Goal: Task Accomplishment & Management: Use online tool/utility

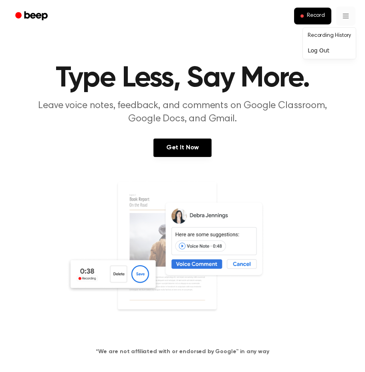
click at [340, 34] on link "Recording History" at bounding box center [329, 35] width 50 height 13
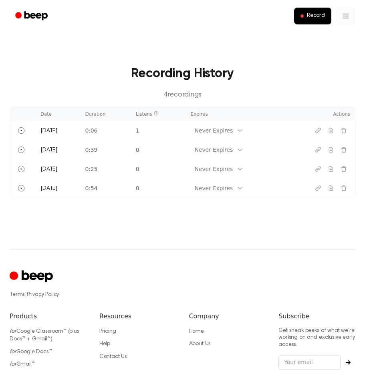
click at [341, 21] on html "Record Recording History 4 recording s Date Duration Listens Expires Actions To…" at bounding box center [182, 221] width 365 height 443
click at [328, 36] on link "Recording History" at bounding box center [329, 35] width 50 height 13
click at [312, 20] on button "Record" at bounding box center [312, 16] width 37 height 17
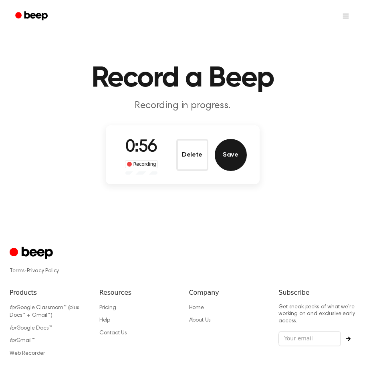
click at [239, 162] on button "Save" at bounding box center [230, 155] width 32 height 32
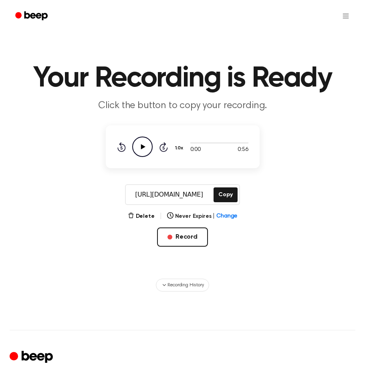
click at [145, 148] on icon "Play Audio" at bounding box center [142, 146] width 20 height 20
click at [142, 222] on div "Delete | Never Expires | Change Record" at bounding box center [183, 241] width 154 height 61
click at [143, 217] on button "Delete" at bounding box center [141, 216] width 27 height 8
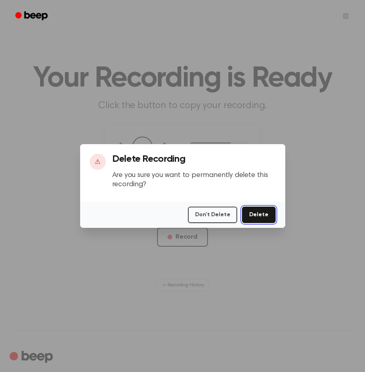
click at [254, 218] on button "Delete" at bounding box center [258, 214] width 33 height 16
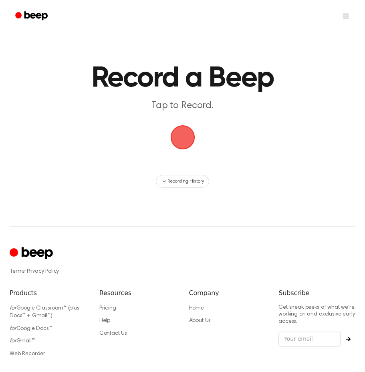
click at [185, 138] on span "button" at bounding box center [182, 137] width 45 height 45
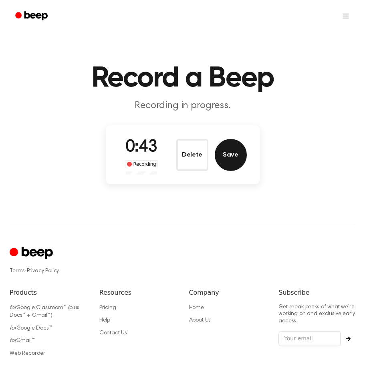
click at [230, 158] on button "Save" at bounding box center [230, 155] width 32 height 32
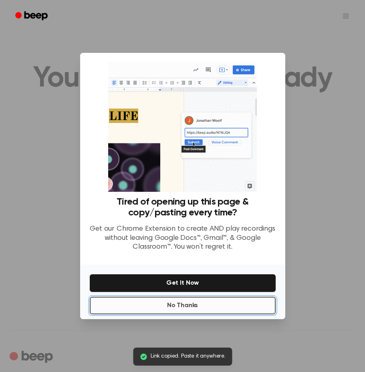
click at [178, 308] on button "No Thanks" at bounding box center [183, 306] width 186 height 18
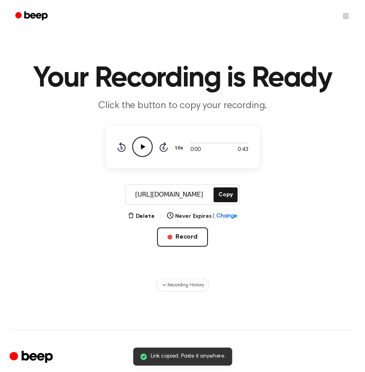
click at [142, 147] on icon at bounding box center [142, 146] width 4 height 5
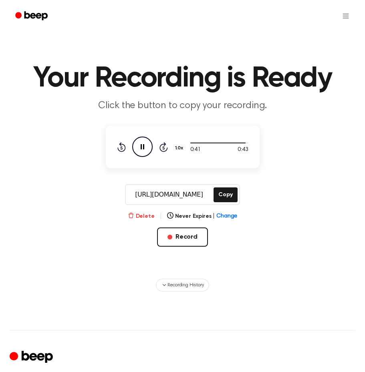
click at [148, 218] on button "Delete" at bounding box center [141, 216] width 27 height 8
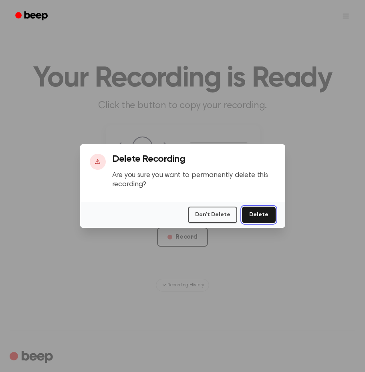
click at [260, 214] on button "Delete" at bounding box center [258, 214] width 33 height 16
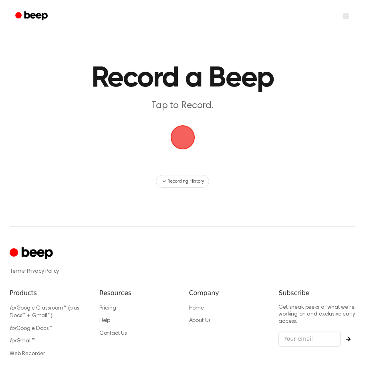
click at [194, 144] on span "button" at bounding box center [182, 137] width 24 height 24
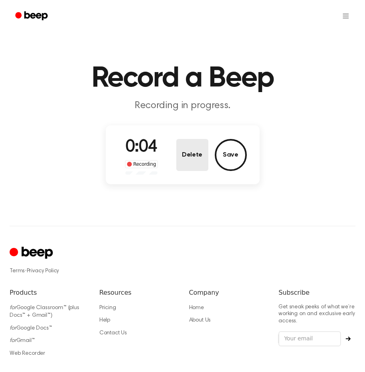
click at [198, 144] on button "Delete" at bounding box center [192, 155] width 32 height 32
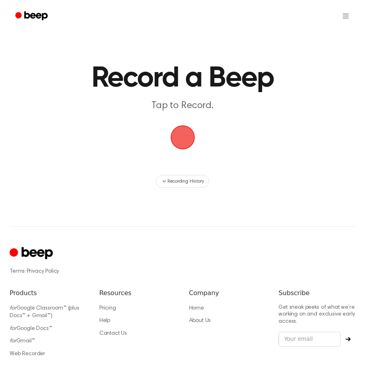
click at [194, 144] on span "button" at bounding box center [182, 137] width 24 height 24
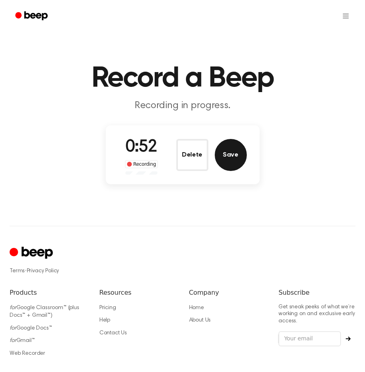
click at [220, 150] on button "Save" at bounding box center [230, 155] width 32 height 32
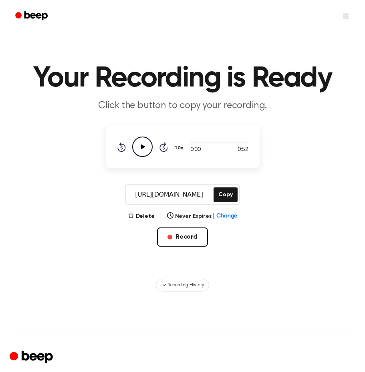
click at [144, 148] on icon "Play Audio" at bounding box center [142, 146] width 20 height 20
click at [169, 236] on span "button" at bounding box center [169, 236] width 5 height 5
click at [186, 238] on button "Record" at bounding box center [182, 236] width 51 height 19
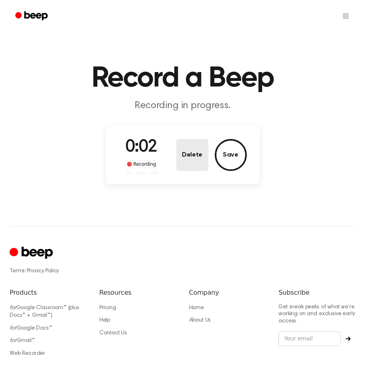
click at [197, 148] on button "Delete" at bounding box center [192, 155] width 32 height 32
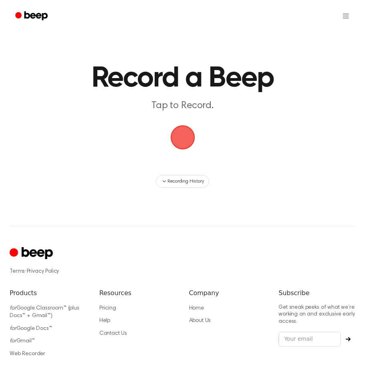
click at [181, 140] on span "button" at bounding box center [182, 137] width 24 height 24
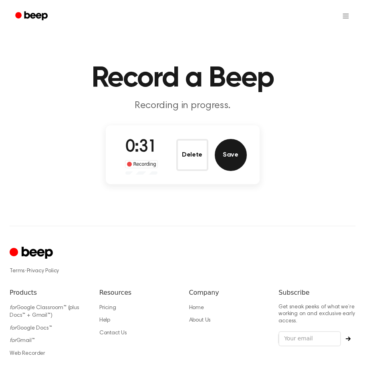
click at [235, 163] on button "Save" at bounding box center [230, 155] width 32 height 32
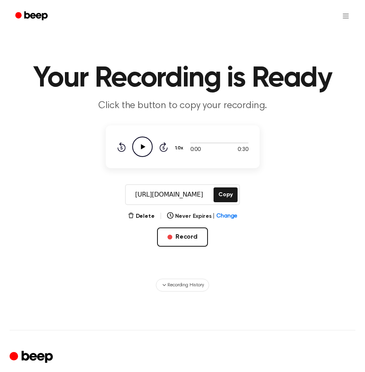
click at [140, 143] on icon "Play Audio" at bounding box center [142, 146] width 20 height 20
click at [343, 15] on html "Your Recording is Ready Click the button to copy your recording. 0:29 0:30 1.0x…" at bounding box center [182, 262] width 365 height 524
click at [328, 34] on link "Recording History" at bounding box center [329, 35] width 50 height 13
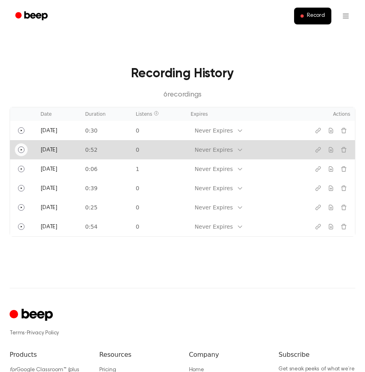
click at [22, 152] on icon "Play" at bounding box center [21, 149] width 6 height 6
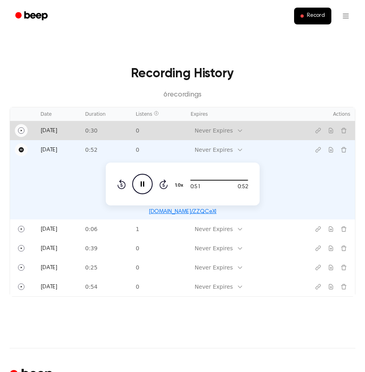
click at [22, 130] on icon "Play" at bounding box center [21, 130] width 6 height 6
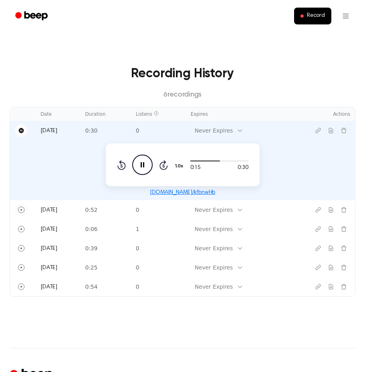
click at [140, 160] on icon "Pause Audio" at bounding box center [142, 164] width 20 height 20
click at [322, 16] on span "Record" at bounding box center [316, 15] width 18 height 7
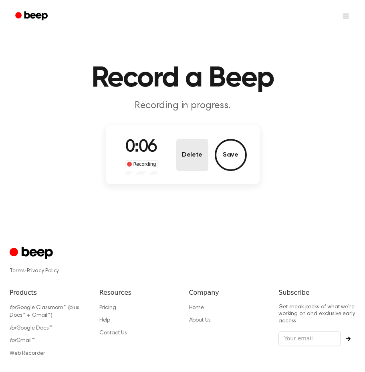
click at [190, 153] on button "Delete" at bounding box center [192, 155] width 32 height 32
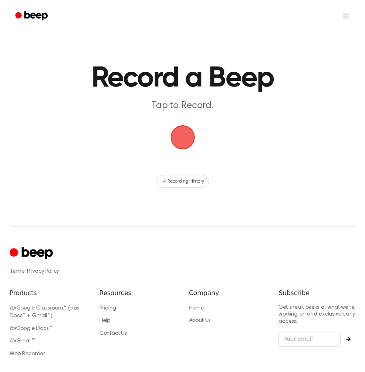
click at [183, 135] on span "button" at bounding box center [182, 137] width 22 height 22
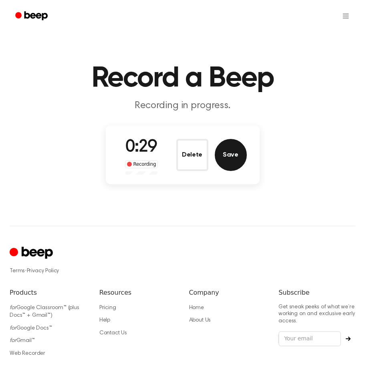
click at [225, 157] on button "Save" at bounding box center [230, 155] width 32 height 32
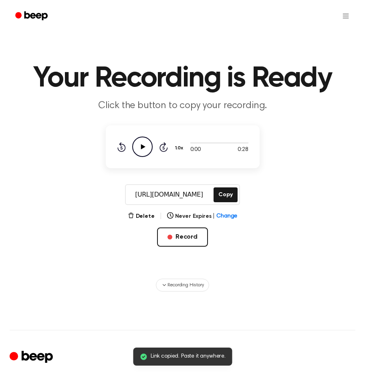
click at [147, 145] on icon "Play Audio" at bounding box center [142, 146] width 20 height 20
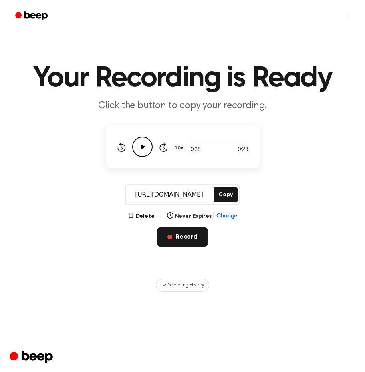
click at [175, 238] on button "Record" at bounding box center [182, 236] width 51 height 19
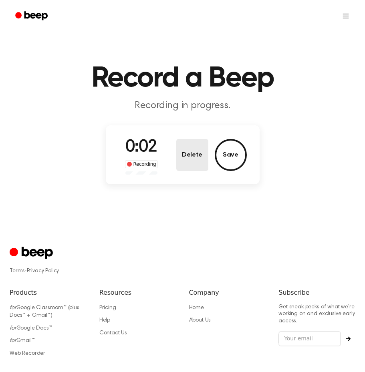
click at [198, 155] on button "Delete" at bounding box center [192, 155] width 32 height 32
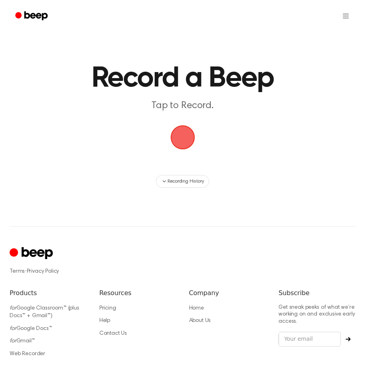
click at [185, 136] on span "button" at bounding box center [182, 137] width 24 height 24
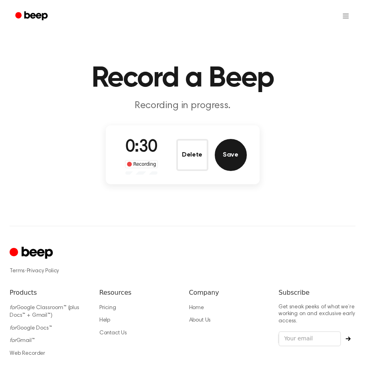
click at [218, 151] on button "Save" at bounding box center [230, 155] width 32 height 32
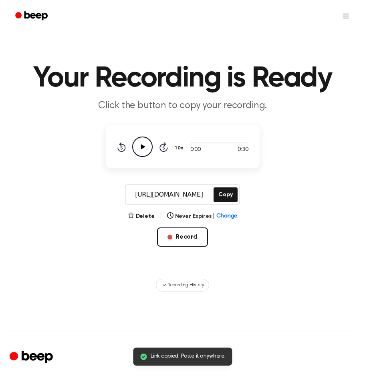
click at [139, 146] on icon "Play Audio" at bounding box center [142, 146] width 20 height 20
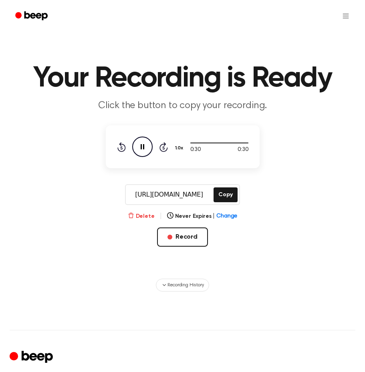
click at [142, 214] on button "Delete" at bounding box center [141, 216] width 27 height 8
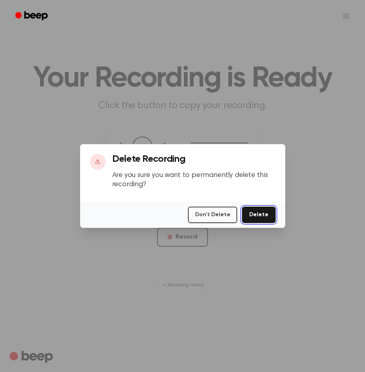
click at [253, 220] on button "Delete" at bounding box center [258, 214] width 33 height 16
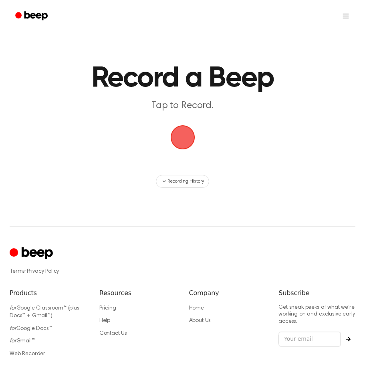
click at [193, 140] on span "button" at bounding box center [182, 137] width 31 height 31
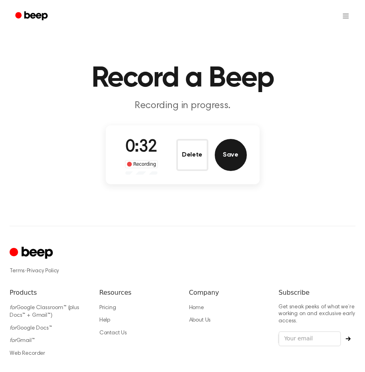
click at [226, 151] on button "Save" at bounding box center [230, 155] width 32 height 32
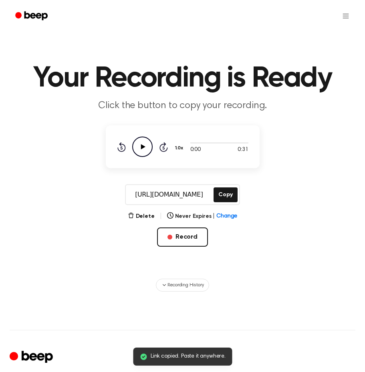
click at [142, 143] on icon "Play Audio" at bounding box center [142, 146] width 20 height 20
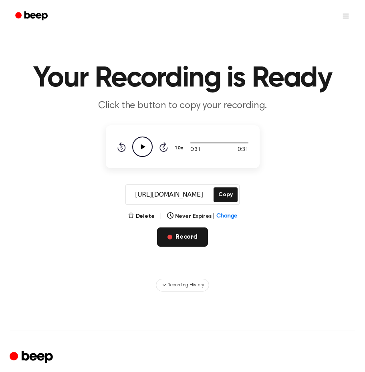
click at [193, 237] on button "Record" at bounding box center [182, 236] width 51 height 19
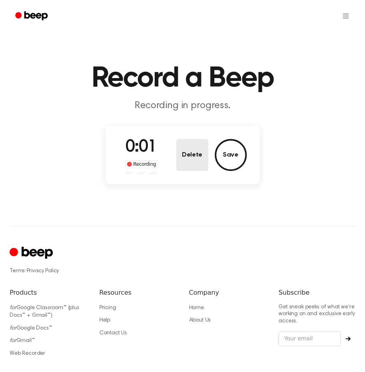
click at [196, 147] on button "Delete" at bounding box center [192, 155] width 32 height 32
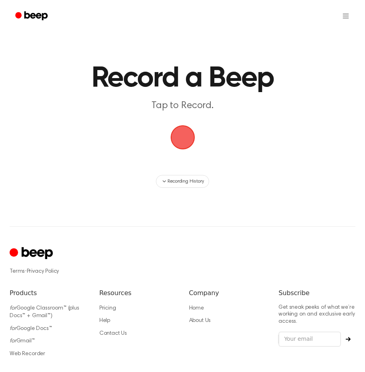
click at [191, 142] on span "button" at bounding box center [181, 137] width 27 height 27
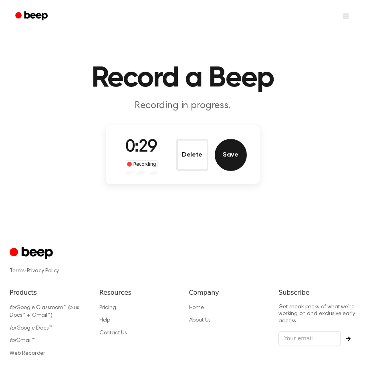
click at [224, 154] on button "Save" at bounding box center [230, 155] width 32 height 32
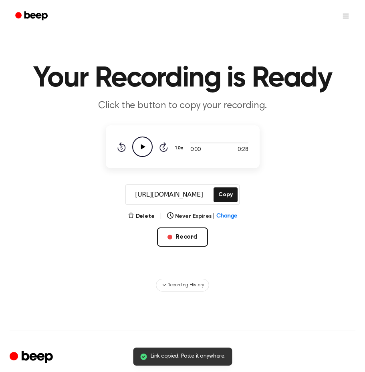
click at [143, 142] on icon "Play Audio" at bounding box center [142, 146] width 20 height 20
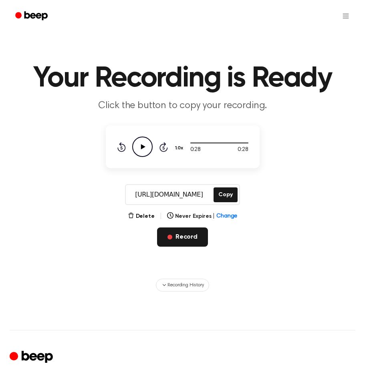
click at [176, 239] on button "Record" at bounding box center [182, 236] width 51 height 19
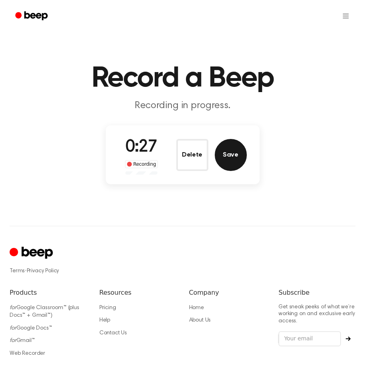
click at [229, 163] on button "Save" at bounding box center [230, 155] width 32 height 32
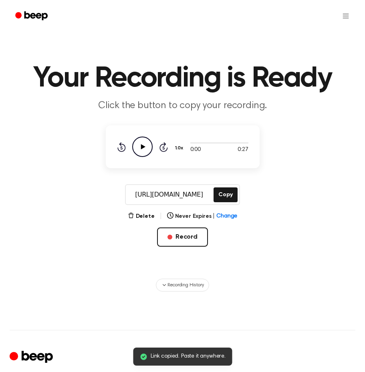
click at [148, 155] on icon "Play Audio" at bounding box center [142, 146] width 20 height 20
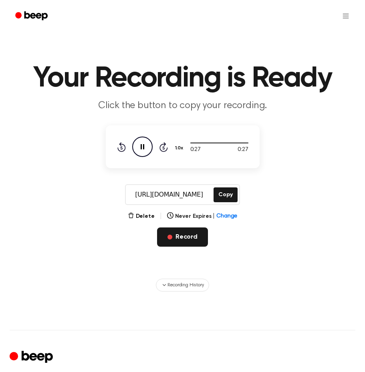
click at [180, 242] on button "Record" at bounding box center [182, 236] width 51 height 19
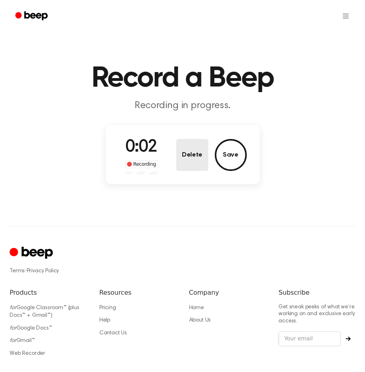
click at [190, 145] on button "Delete" at bounding box center [192, 155] width 32 height 32
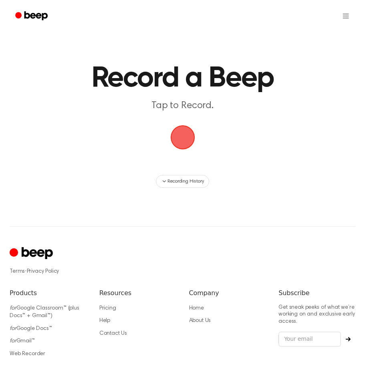
click at [191, 144] on span "button" at bounding box center [182, 137] width 26 height 26
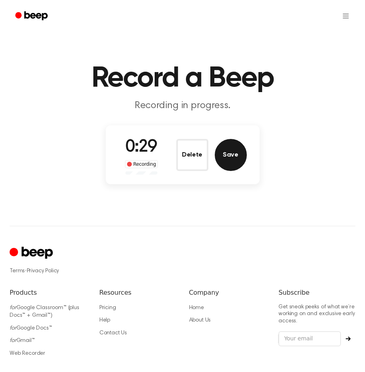
click at [234, 158] on button "Save" at bounding box center [230, 155] width 32 height 32
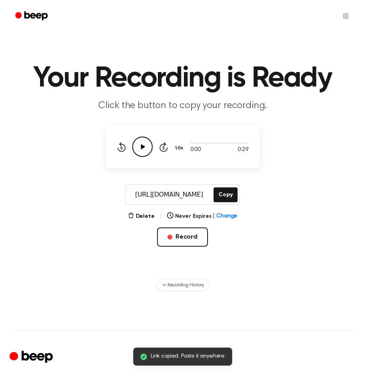
click at [140, 147] on icon at bounding box center [142, 146] width 4 height 5
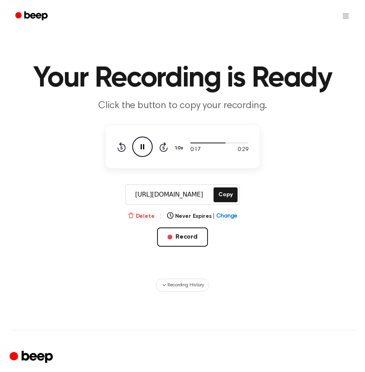
click at [147, 218] on button "Delete" at bounding box center [141, 216] width 27 height 8
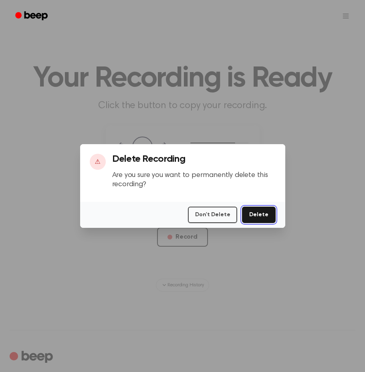
click at [251, 216] on button "Delete" at bounding box center [258, 214] width 33 height 16
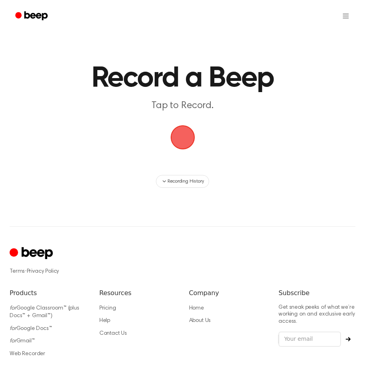
click at [184, 131] on span "button" at bounding box center [182, 137] width 30 height 30
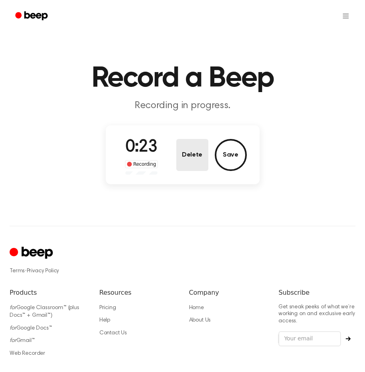
click at [190, 148] on button "Delete" at bounding box center [192, 155] width 32 height 32
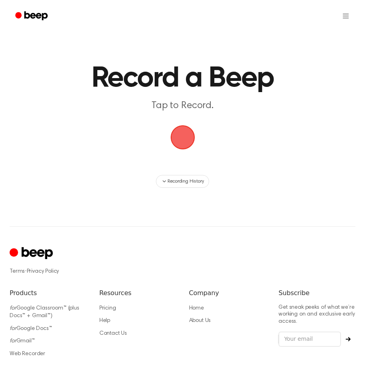
click at [190, 148] on span "button" at bounding box center [182, 137] width 26 height 26
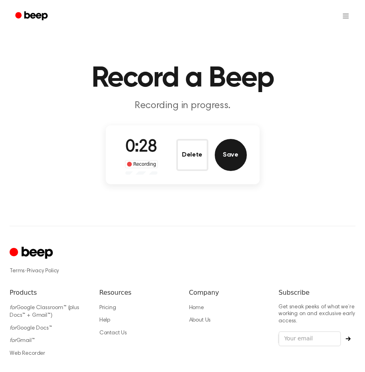
click at [224, 164] on button "Save" at bounding box center [230, 155] width 32 height 32
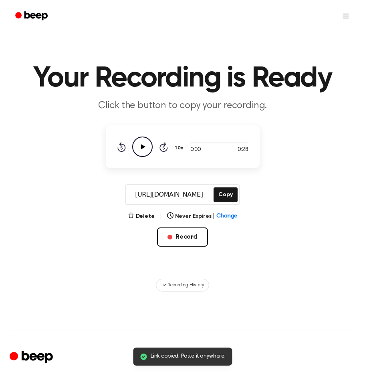
click at [141, 146] on icon at bounding box center [142, 146] width 4 height 5
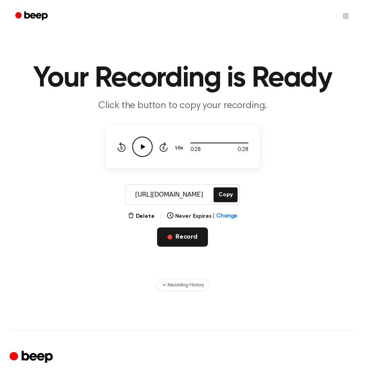
click at [170, 241] on button "Record" at bounding box center [182, 236] width 51 height 19
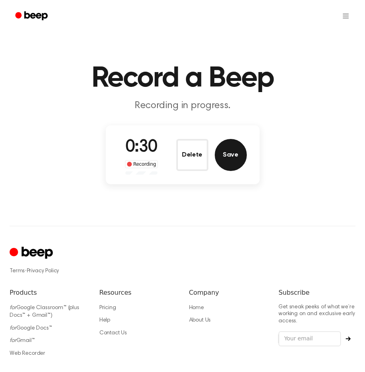
click at [232, 158] on button "Save" at bounding box center [230, 155] width 32 height 32
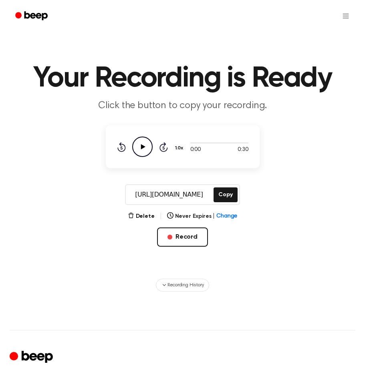
click at [138, 143] on icon "Play Audio" at bounding box center [142, 146] width 20 height 20
click at [192, 233] on button "Record" at bounding box center [182, 236] width 51 height 19
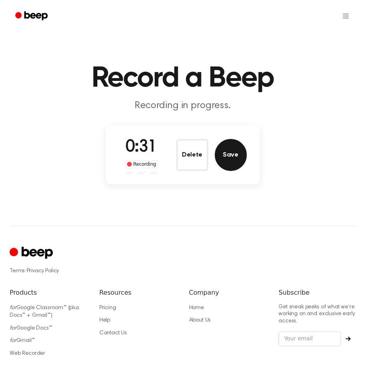
click at [238, 146] on button "Save" at bounding box center [230, 155] width 32 height 32
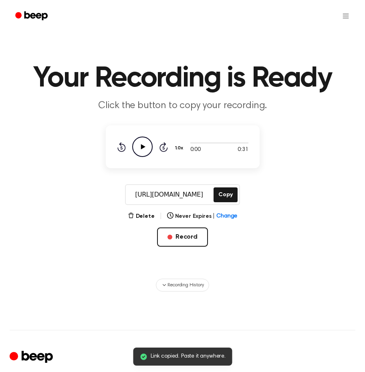
click at [146, 151] on icon "Play Audio" at bounding box center [142, 146] width 20 height 20
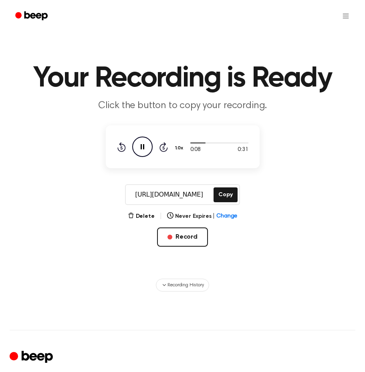
click at [194, 191] on input "https://beep.audio/VDerr0Z" at bounding box center [169, 194] width 86 height 19
click at [242, 232] on div "Delete | Never Expires | Change Record" at bounding box center [183, 241] width 154 height 61
click at [347, 15] on html "Your Recording is Ready Click the button to copy your recording. 0:28 0:31 1.0x…" at bounding box center [182, 262] width 365 height 524
click at [337, 32] on link "Recording History" at bounding box center [329, 35] width 50 height 13
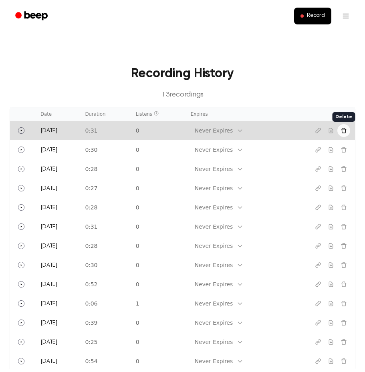
click at [340, 130] on icon "Delete recording" at bounding box center [343, 130] width 6 height 6
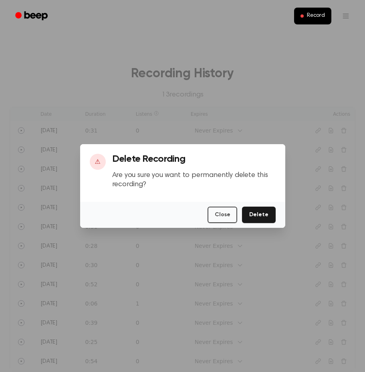
click at [260, 223] on div "Close Delete" at bounding box center [182, 215] width 205 height 26
click at [258, 217] on button "Delete" at bounding box center [258, 214] width 33 height 16
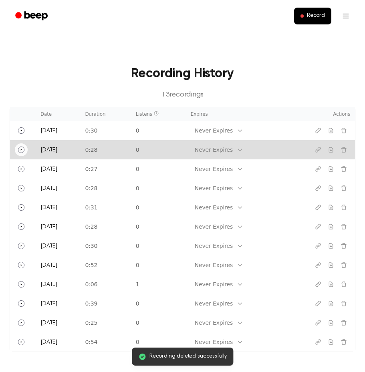
click at [22, 151] on icon "Play" at bounding box center [21, 149] width 6 height 6
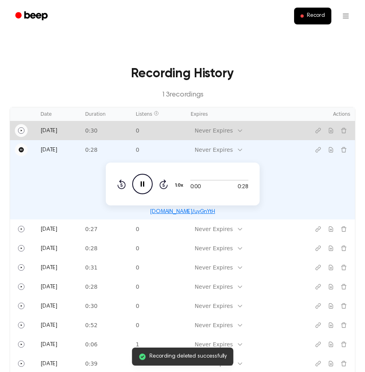
click at [22, 134] on button "Play" at bounding box center [21, 130] width 13 height 13
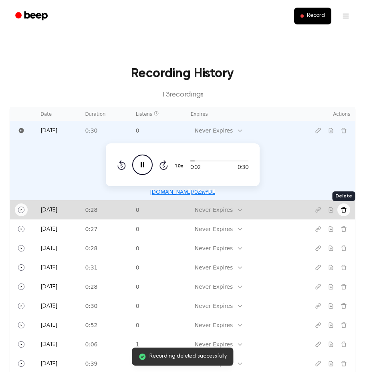
click at [343, 209] on icon "Delete recording" at bounding box center [343, 209] width 6 height 6
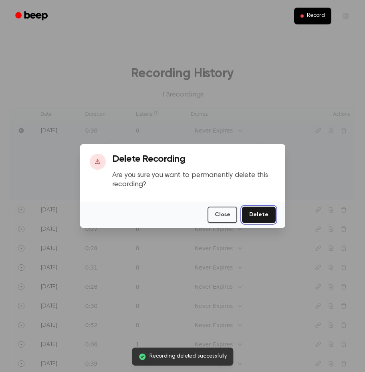
click at [257, 216] on button "Delete" at bounding box center [258, 214] width 33 height 16
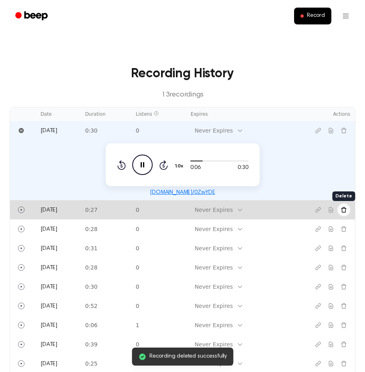
click at [346, 209] on icon "Delete recording" at bounding box center [343, 209] width 6 height 6
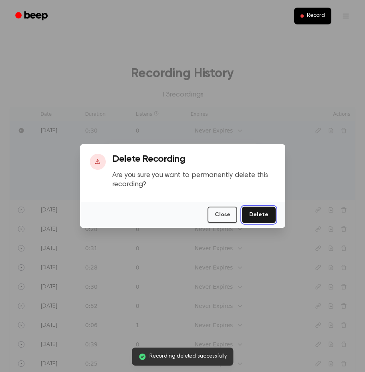
click at [257, 212] on button "Delete" at bounding box center [258, 214] width 33 height 16
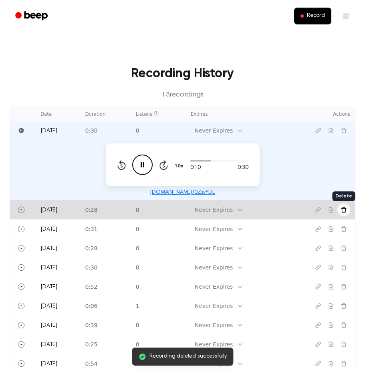
click at [346, 211] on icon "Delete recording" at bounding box center [343, 209] width 6 height 6
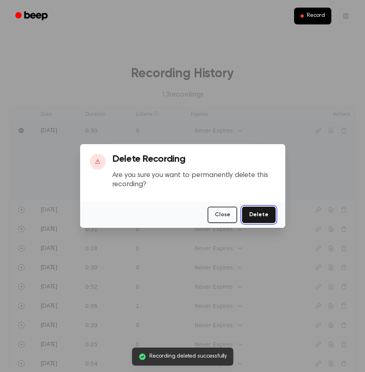
click at [267, 213] on button "Delete" at bounding box center [258, 214] width 33 height 16
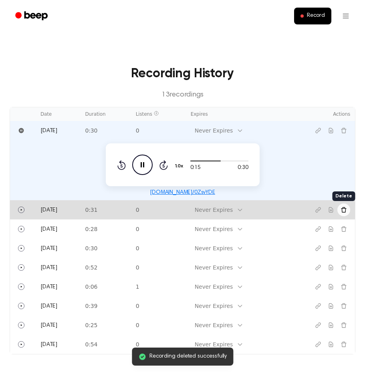
click at [349, 211] on button "Delete recording" at bounding box center [343, 209] width 13 height 13
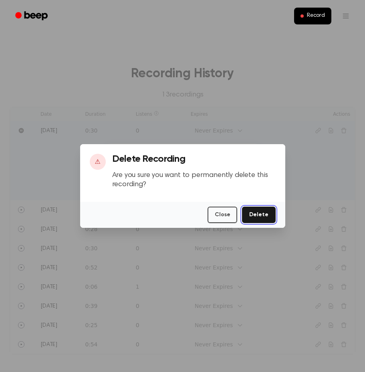
click at [273, 212] on button "Delete" at bounding box center [258, 214] width 33 height 16
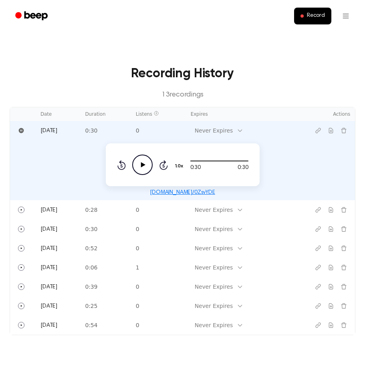
click at [144, 158] on icon "Play Audio" at bounding box center [142, 164] width 20 height 20
click at [314, 13] on span "Record" at bounding box center [316, 15] width 18 height 7
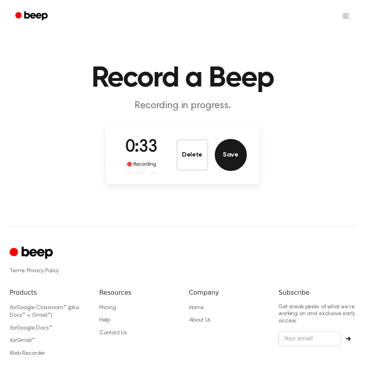
click at [241, 148] on button "Save" at bounding box center [230, 155] width 32 height 32
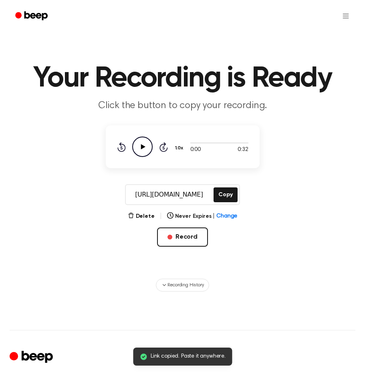
click at [150, 150] on icon "Play Audio" at bounding box center [142, 146] width 20 height 20
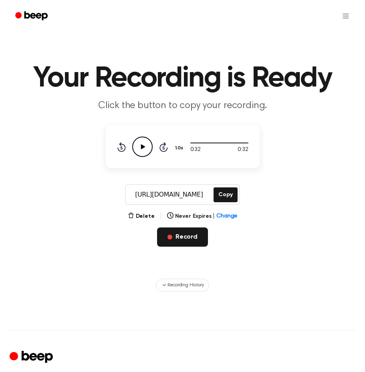
click at [178, 240] on button "Record" at bounding box center [182, 236] width 51 height 19
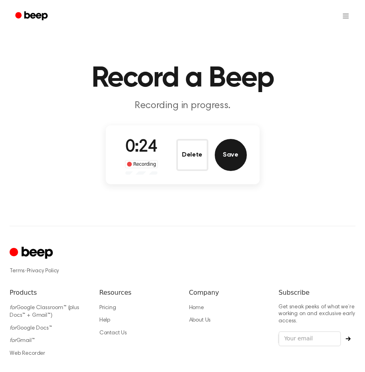
click at [227, 165] on button "Save" at bounding box center [230, 155] width 32 height 32
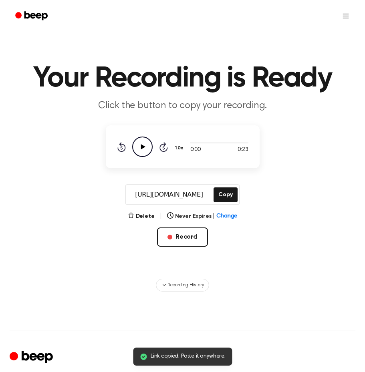
click at [135, 142] on icon "Play Audio" at bounding box center [142, 146] width 20 height 20
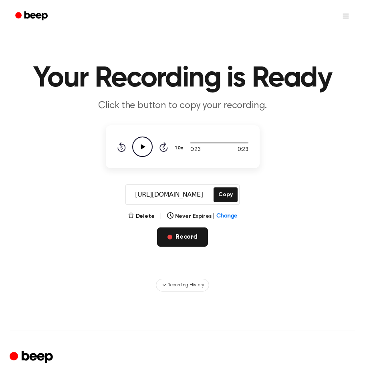
click at [182, 244] on button "Record" at bounding box center [182, 236] width 51 height 19
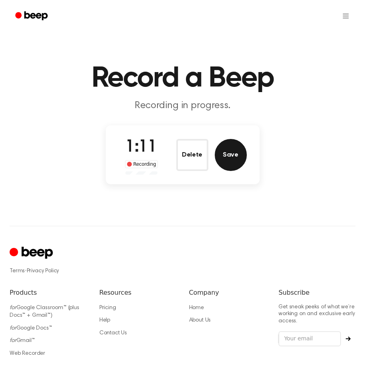
click at [225, 158] on button "Save" at bounding box center [230, 155] width 32 height 32
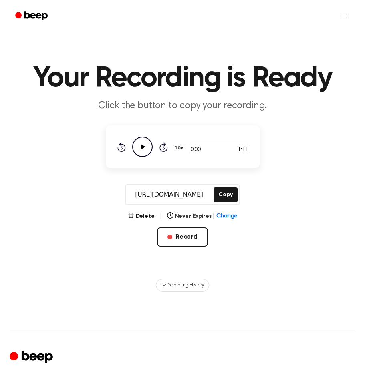
click at [139, 154] on icon "Play Audio" at bounding box center [142, 146] width 20 height 20
click at [169, 237] on span "button" at bounding box center [169, 236] width 5 height 5
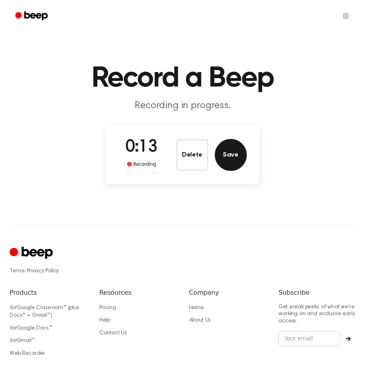
click at [229, 149] on button "Save" at bounding box center [230, 155] width 32 height 32
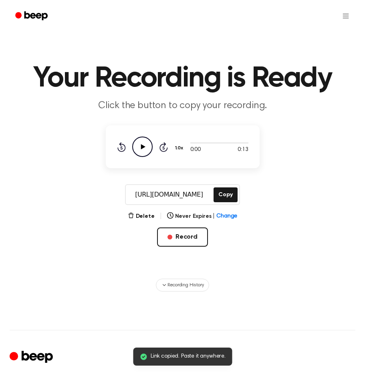
click at [144, 150] on icon "Play Audio" at bounding box center [142, 146] width 20 height 20
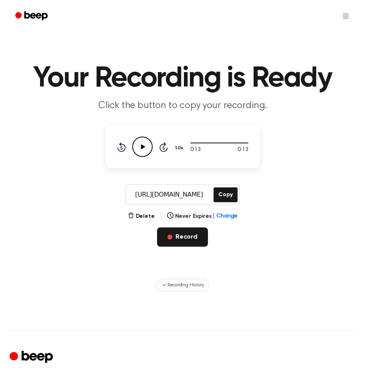
click at [168, 239] on button "Record" at bounding box center [182, 236] width 51 height 19
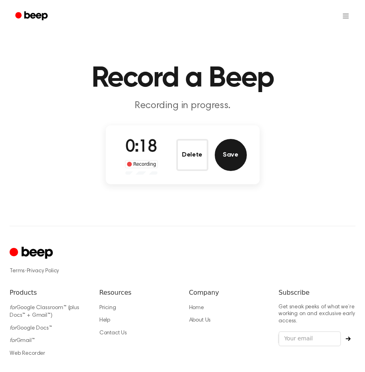
click at [239, 154] on button "Save" at bounding box center [230, 155] width 32 height 32
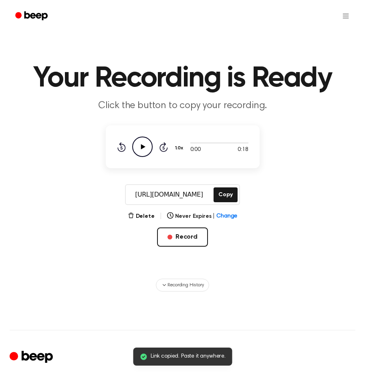
click at [147, 148] on icon "Play Audio" at bounding box center [142, 146] width 20 height 20
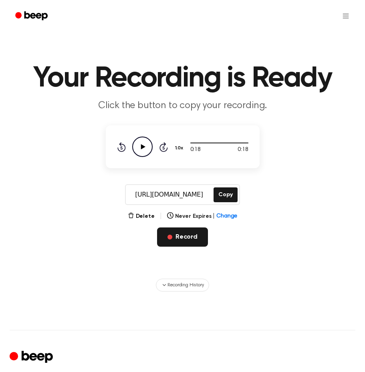
click at [184, 234] on button "Record" at bounding box center [182, 236] width 51 height 19
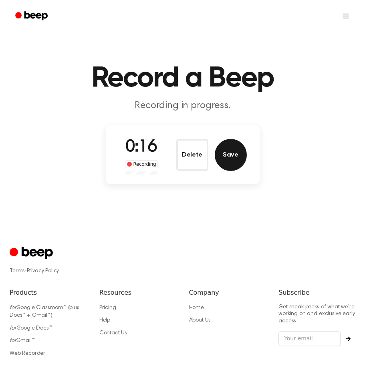
click at [233, 164] on button "Save" at bounding box center [230, 155] width 32 height 32
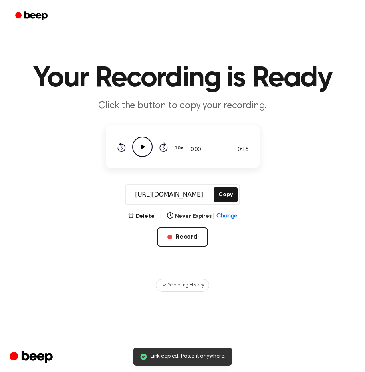
click at [146, 155] on circle at bounding box center [142, 147] width 20 height 20
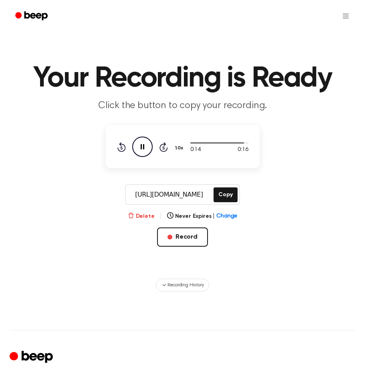
click at [144, 217] on button "Delete" at bounding box center [141, 216] width 27 height 8
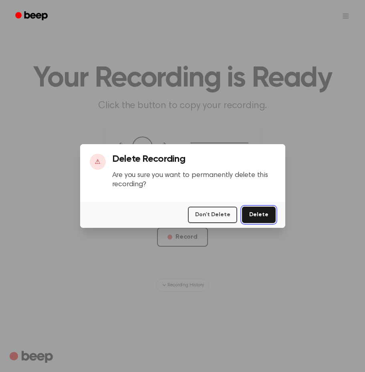
click at [267, 213] on button "Delete" at bounding box center [258, 214] width 33 height 16
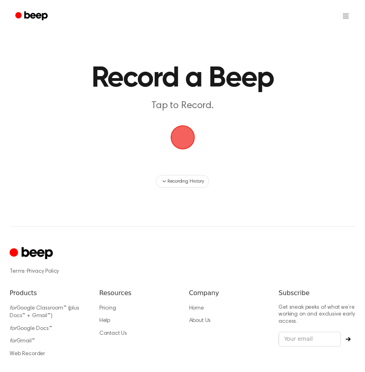
click at [182, 142] on span "button" at bounding box center [182, 137] width 32 height 32
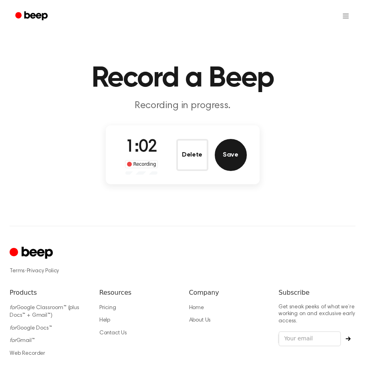
click at [228, 148] on button "Save" at bounding box center [230, 155] width 32 height 32
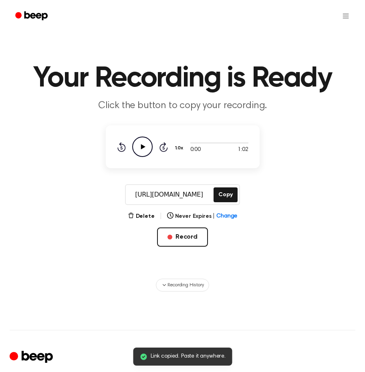
click at [150, 149] on icon "Play Audio" at bounding box center [142, 146] width 20 height 20
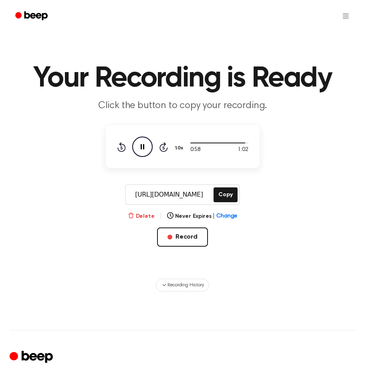
click at [145, 214] on button "Delete" at bounding box center [141, 216] width 27 height 8
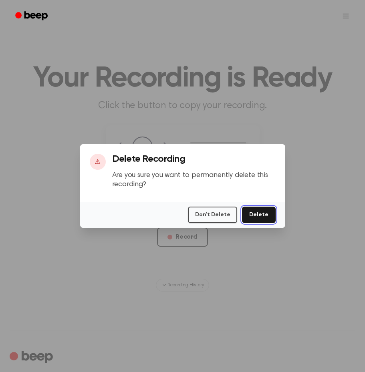
click at [265, 214] on button "Delete" at bounding box center [258, 214] width 33 height 16
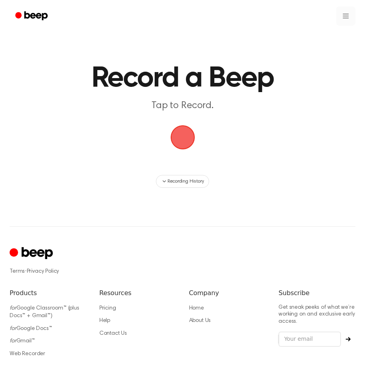
click at [350, 17] on html "Record a Beep Tap to Record. Recording History ⚠️ We are experiencing issues wi…" at bounding box center [182, 210] width 365 height 420
click at [345, 38] on link "Recording History" at bounding box center [329, 35] width 50 height 13
